Goal: Check status

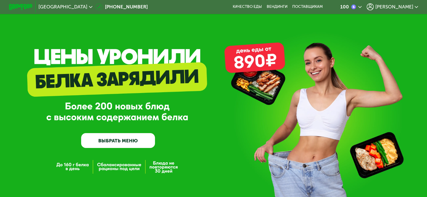
click at [406, 6] on span "[PERSON_NAME]" at bounding box center [394, 6] width 38 height 5
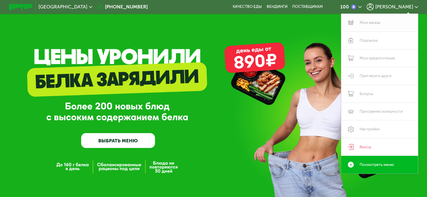
click at [366, 24] on link "Мои заказы" at bounding box center [379, 23] width 77 height 18
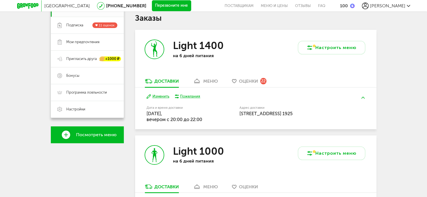
scroll to position [101, 0]
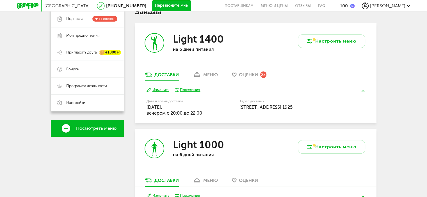
click at [206, 73] on div "меню" at bounding box center [210, 74] width 15 height 5
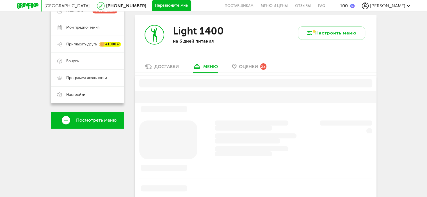
scroll to position [110, 0]
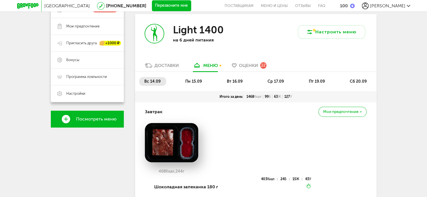
click at [317, 79] on span "пт 19.09" at bounding box center [317, 81] width 16 height 5
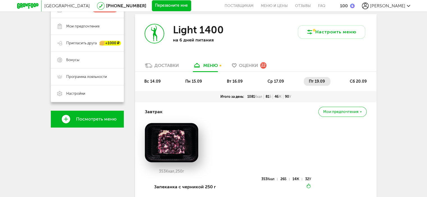
click at [354, 81] on span "сб 20.09" at bounding box center [358, 81] width 17 height 5
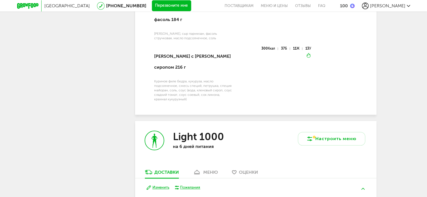
scroll to position [672, 0]
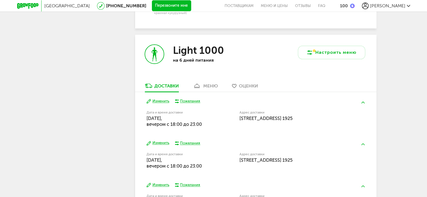
click at [210, 83] on div "меню" at bounding box center [210, 85] width 15 height 5
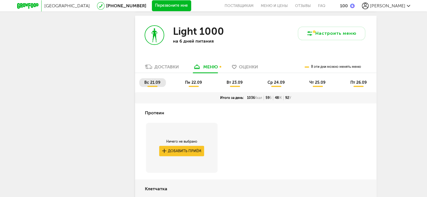
scroll to position [681, 0]
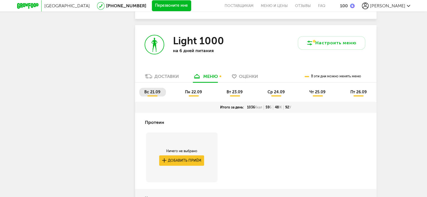
click at [190, 90] on span "пн 22.09" at bounding box center [193, 92] width 17 height 5
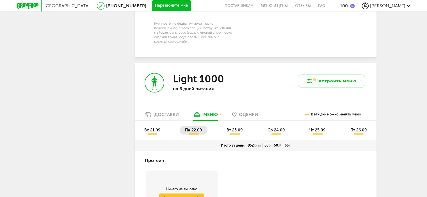
scroll to position [597, 0]
